Goal: Information Seeking & Learning: Learn about a topic

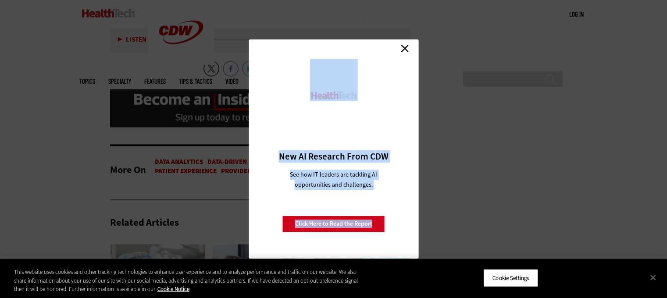
scroll to position [1451, 0]
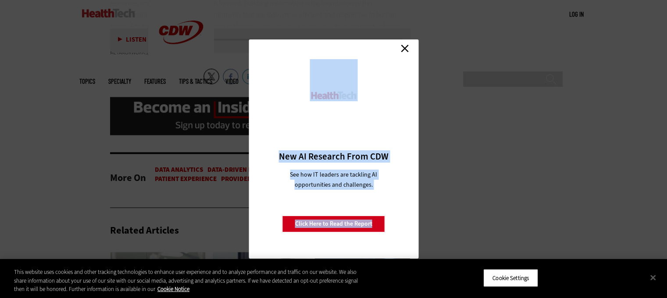
drag, startPoint x: 0, startPoint y: 0, endPoint x: 313, endPoint y: 50, distance: 316.9
click at [403, 50] on link "Close" at bounding box center [404, 48] width 13 height 13
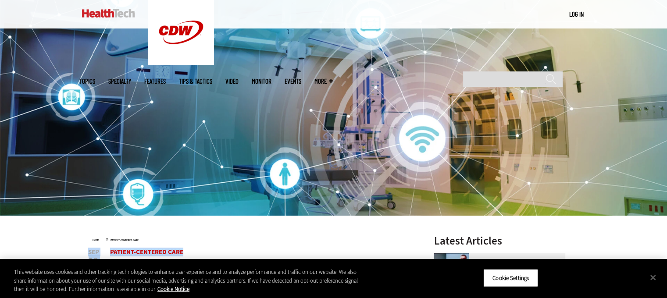
scroll to position [50, 0]
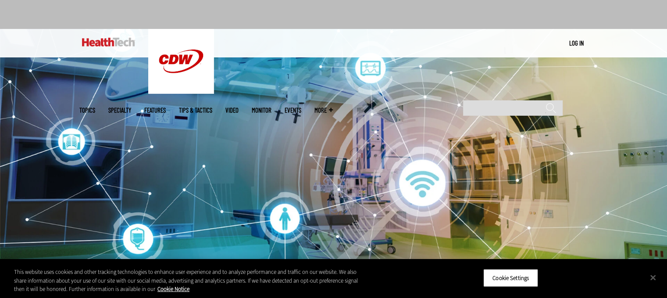
drag, startPoint x: 127, startPoint y: 147, endPoint x: 211, endPoint y: 282, distance: 158.4
click at [658, 275] on button "Close" at bounding box center [653, 277] width 19 height 19
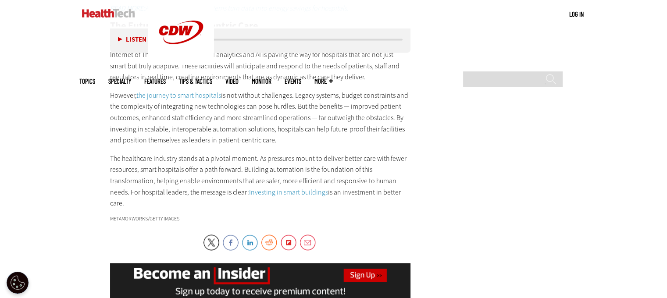
scroll to position [1323, 0]
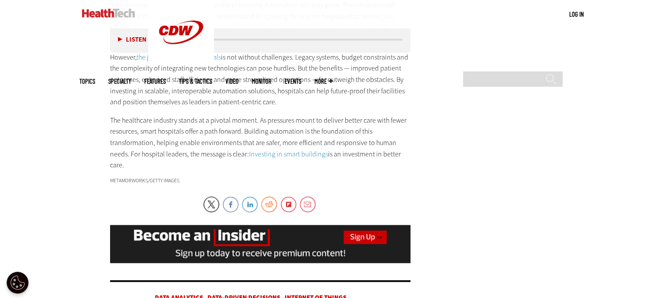
click at [202, 148] on p "The healthcare industry stands at a pivotal moment. As pressures mount to deliv…" at bounding box center [260, 143] width 301 height 56
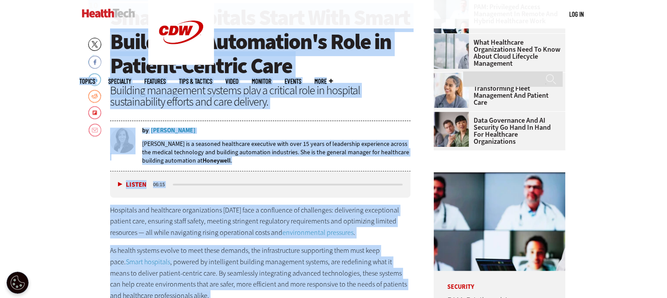
scroll to position [320, 0]
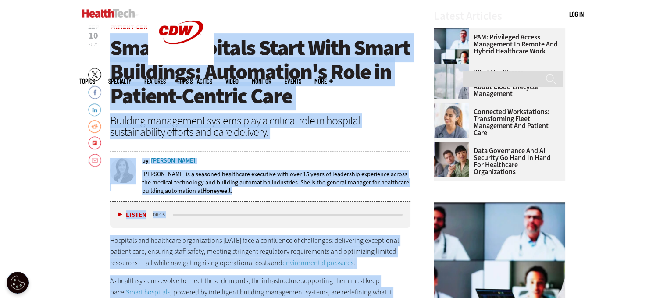
drag, startPoint x: 122, startPoint y: 142, endPoint x: 111, endPoint y: 50, distance: 92.0
copy article "Lorem Ipsumdolo Sitam Cons Adipi Elitseddo: Eiusmodtem'i Utla et Dolorem-Aliqua…"
click at [117, 10] on img at bounding box center [108, 13] width 53 height 9
